Goal: Information Seeking & Learning: Learn about a topic

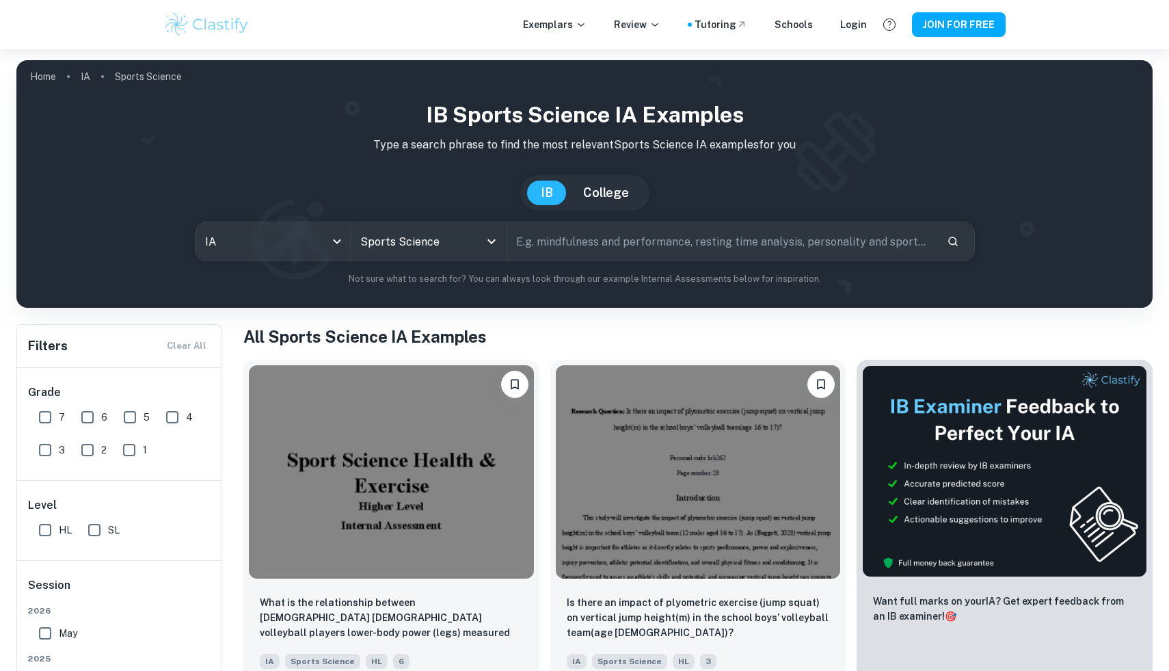
click at [399, 365] on img at bounding box center [391, 471] width 285 height 213
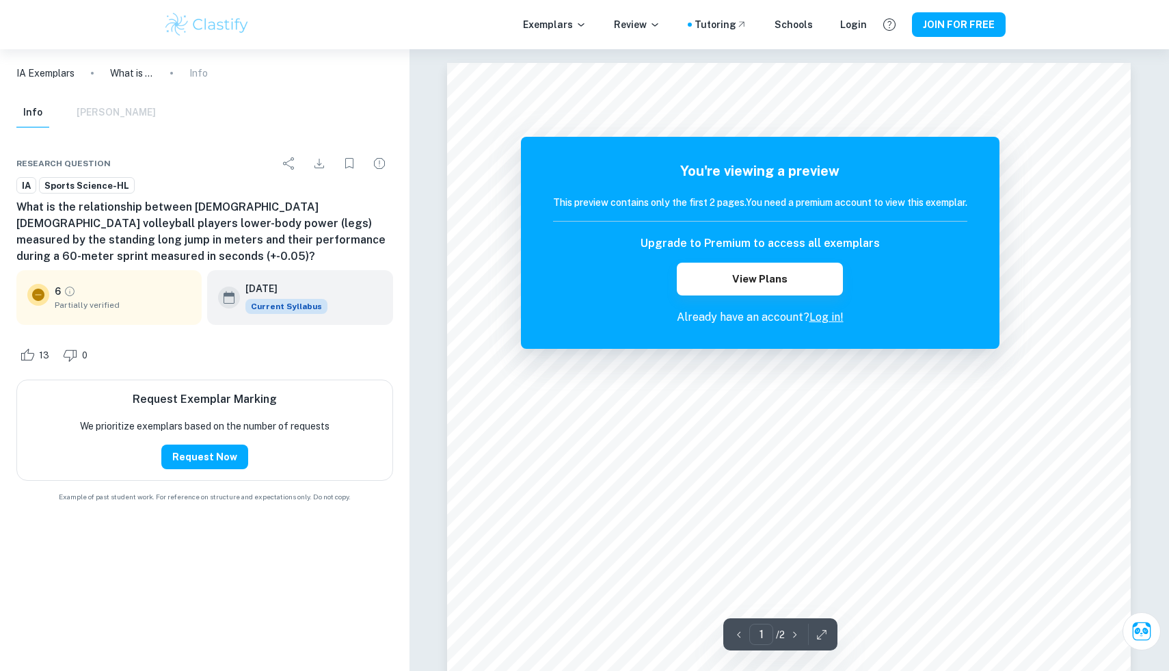
click at [70, 295] on icon "Grade partially verified" at bounding box center [70, 291] width 12 height 12
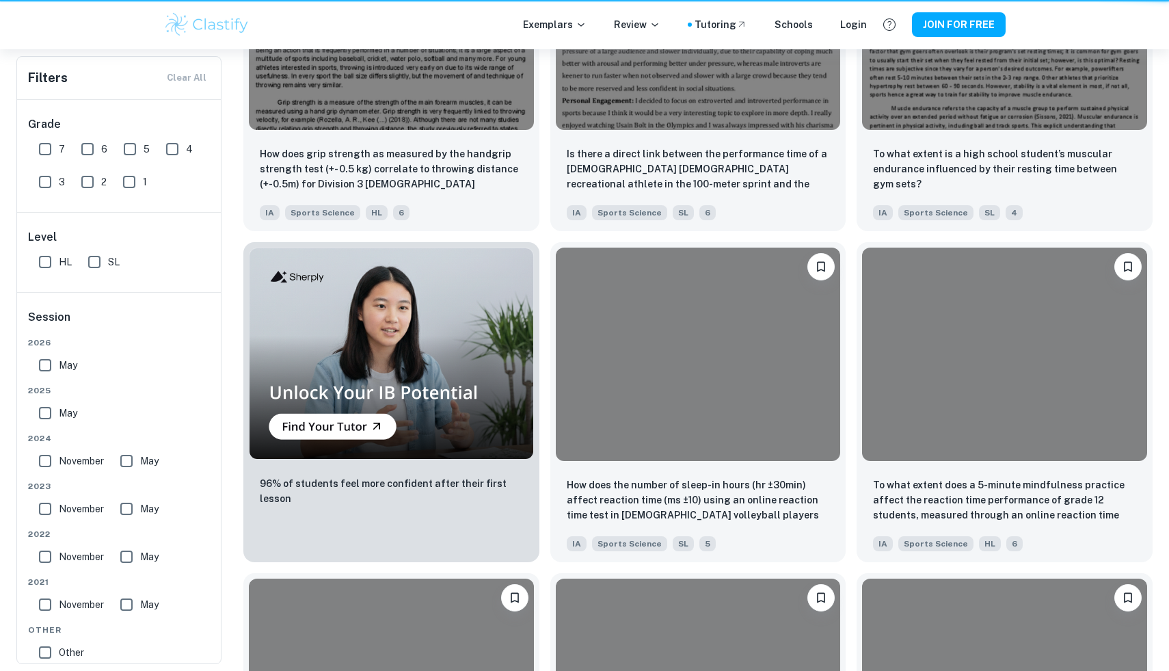
scroll to position [332, 0]
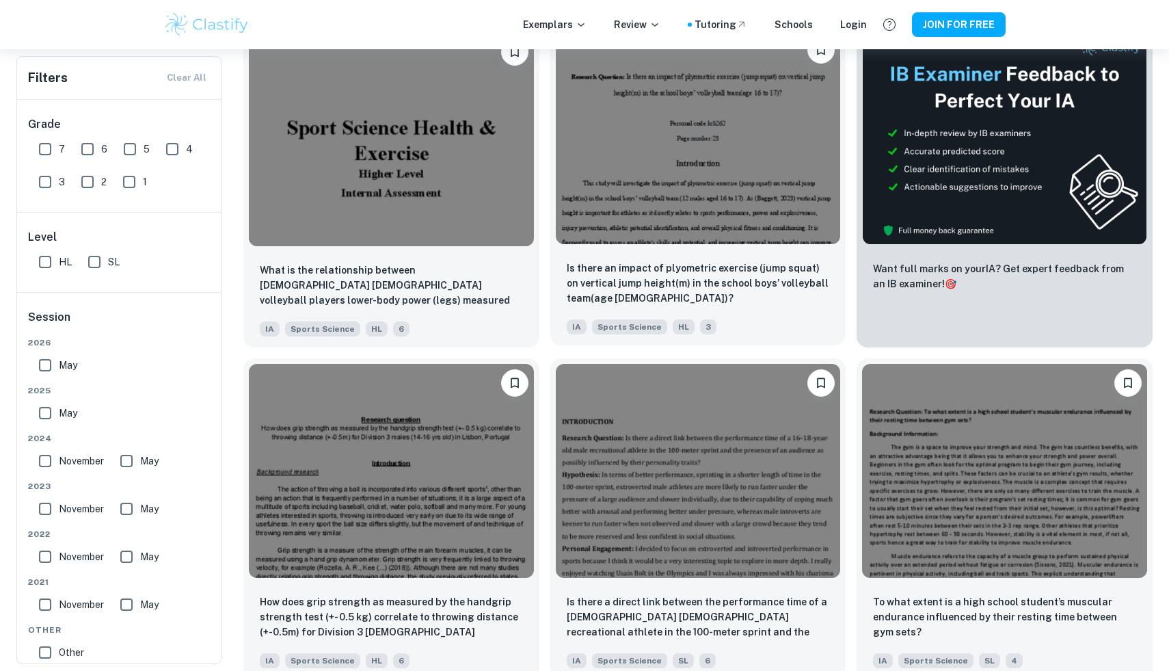
click at [572, 183] on img at bounding box center [698, 137] width 285 height 213
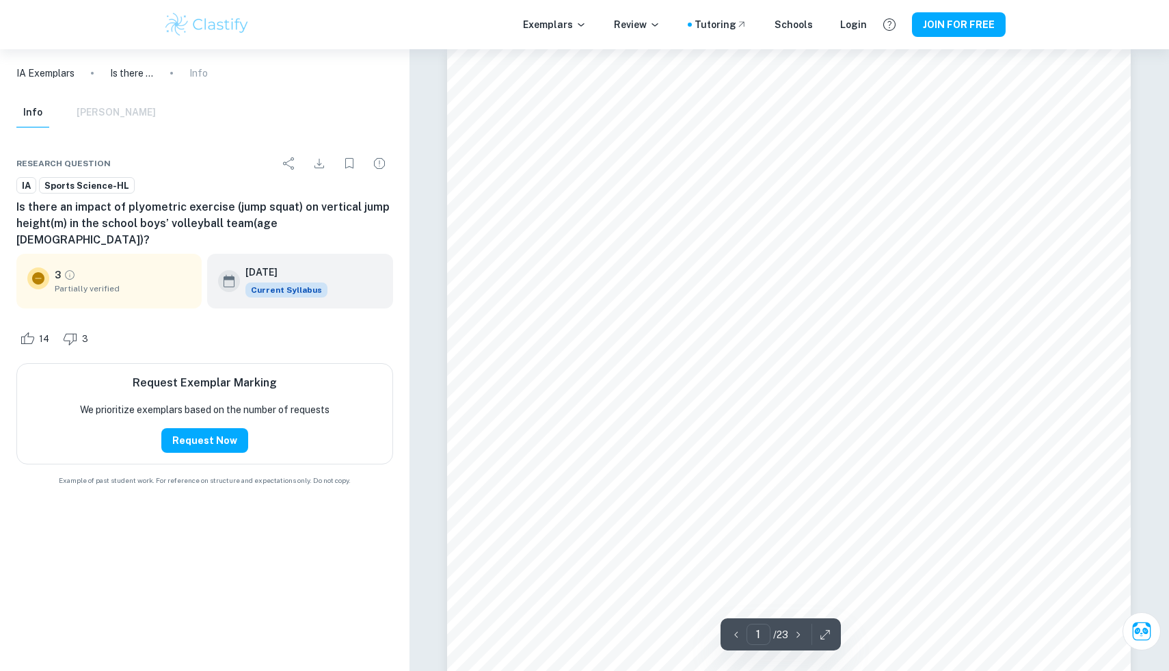
scroll to position [18, 0]
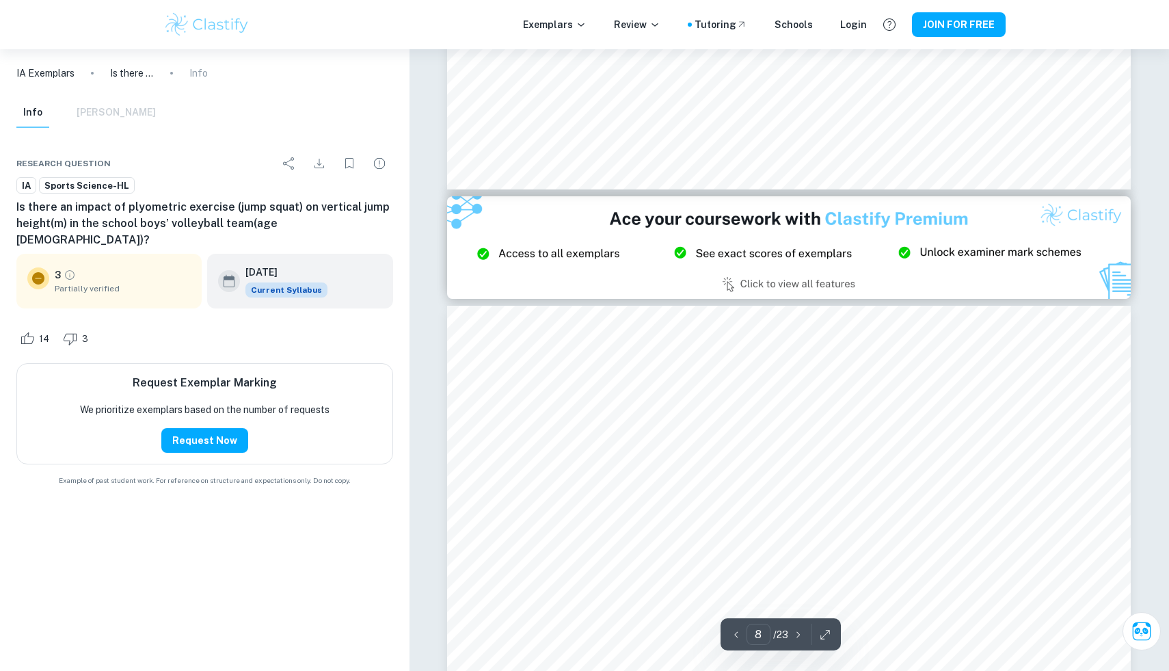
type input "9"
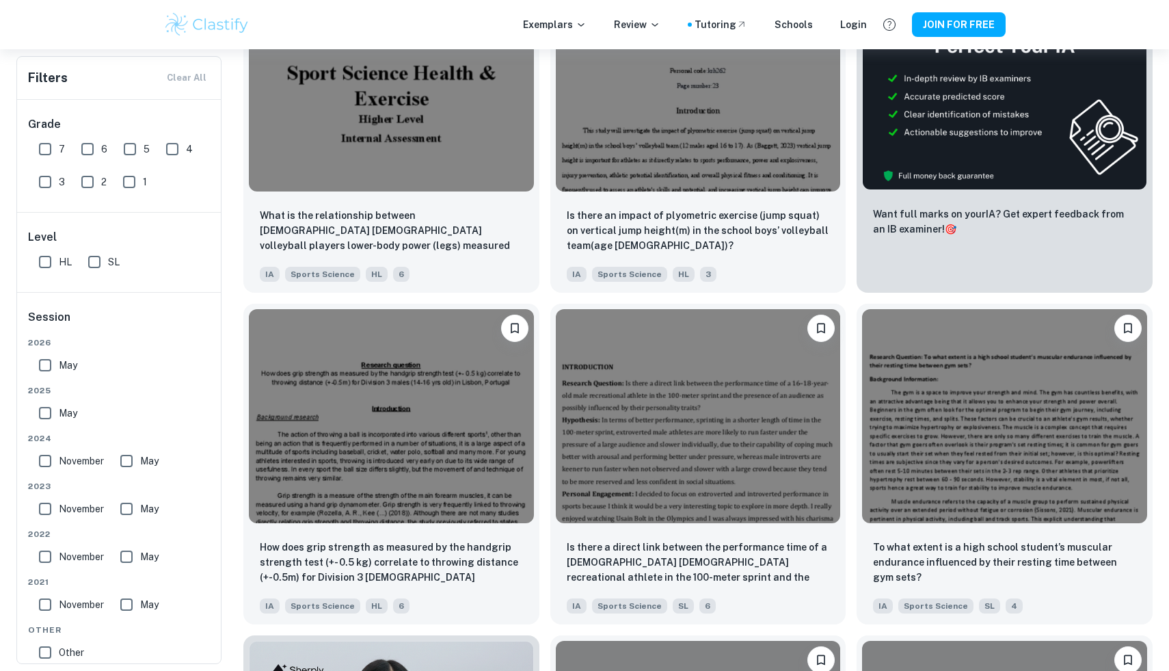
scroll to position [389, 0]
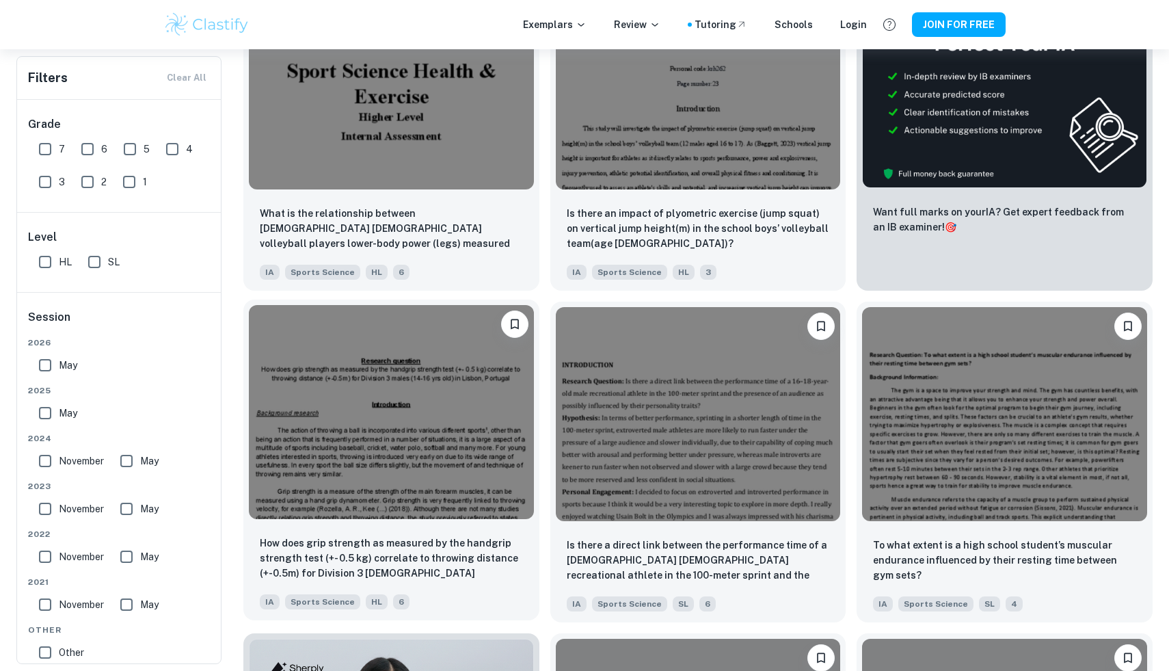
click at [455, 429] on img at bounding box center [391, 411] width 285 height 213
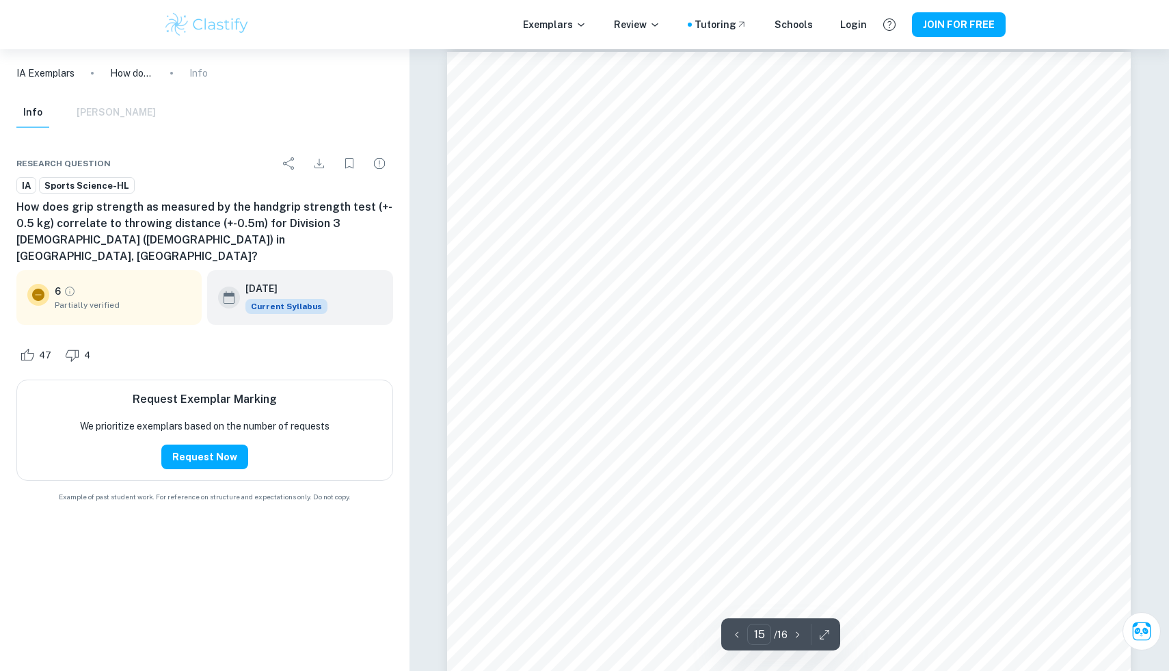
scroll to position [14126, 0]
type input "12"
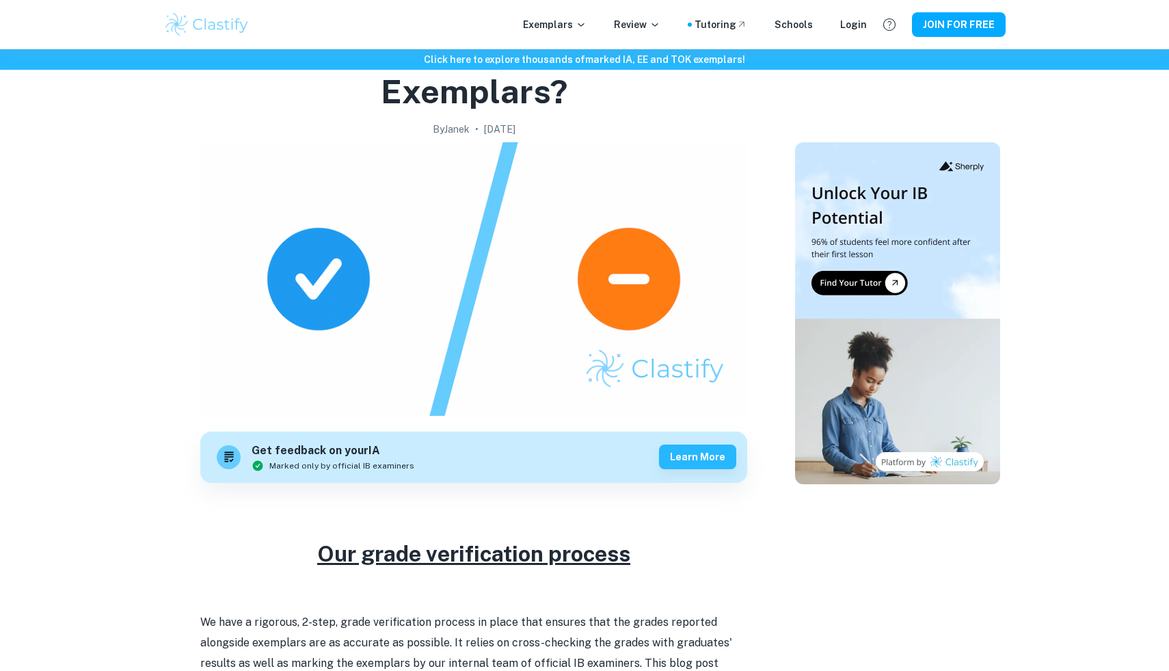
scroll to position [103, 0]
